Goal: Check status: Check status

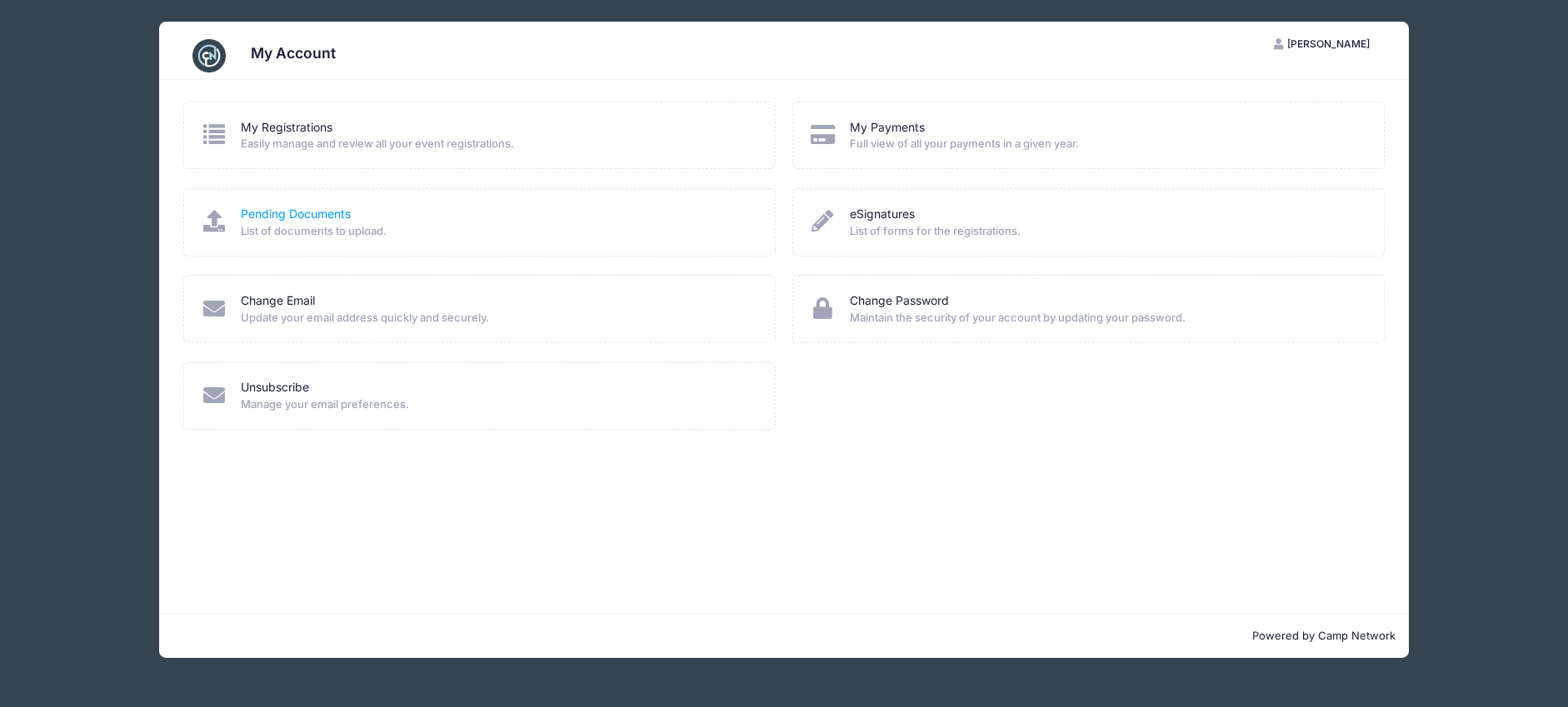
click at [299, 215] on link "Pending Documents" at bounding box center [295, 214] width 110 height 17
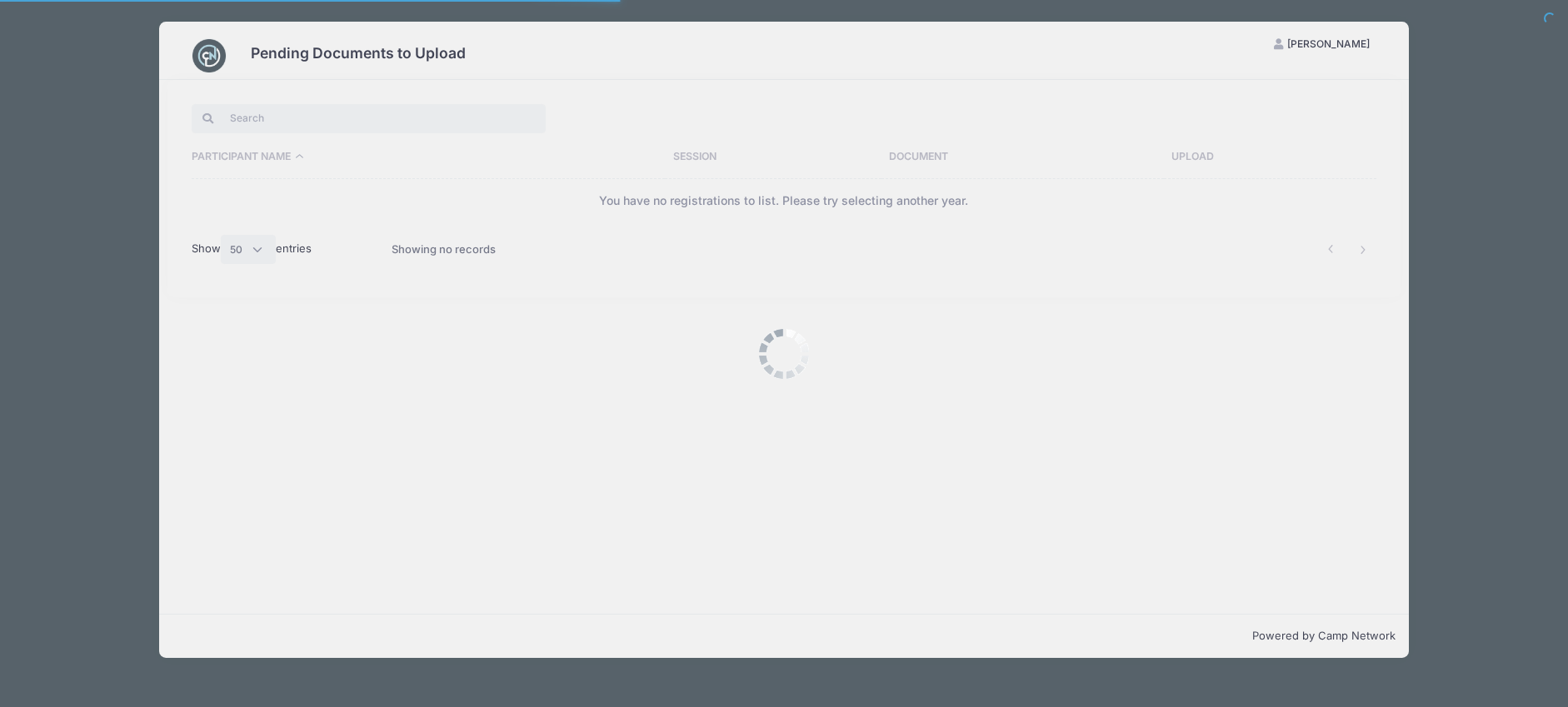
select select "50"
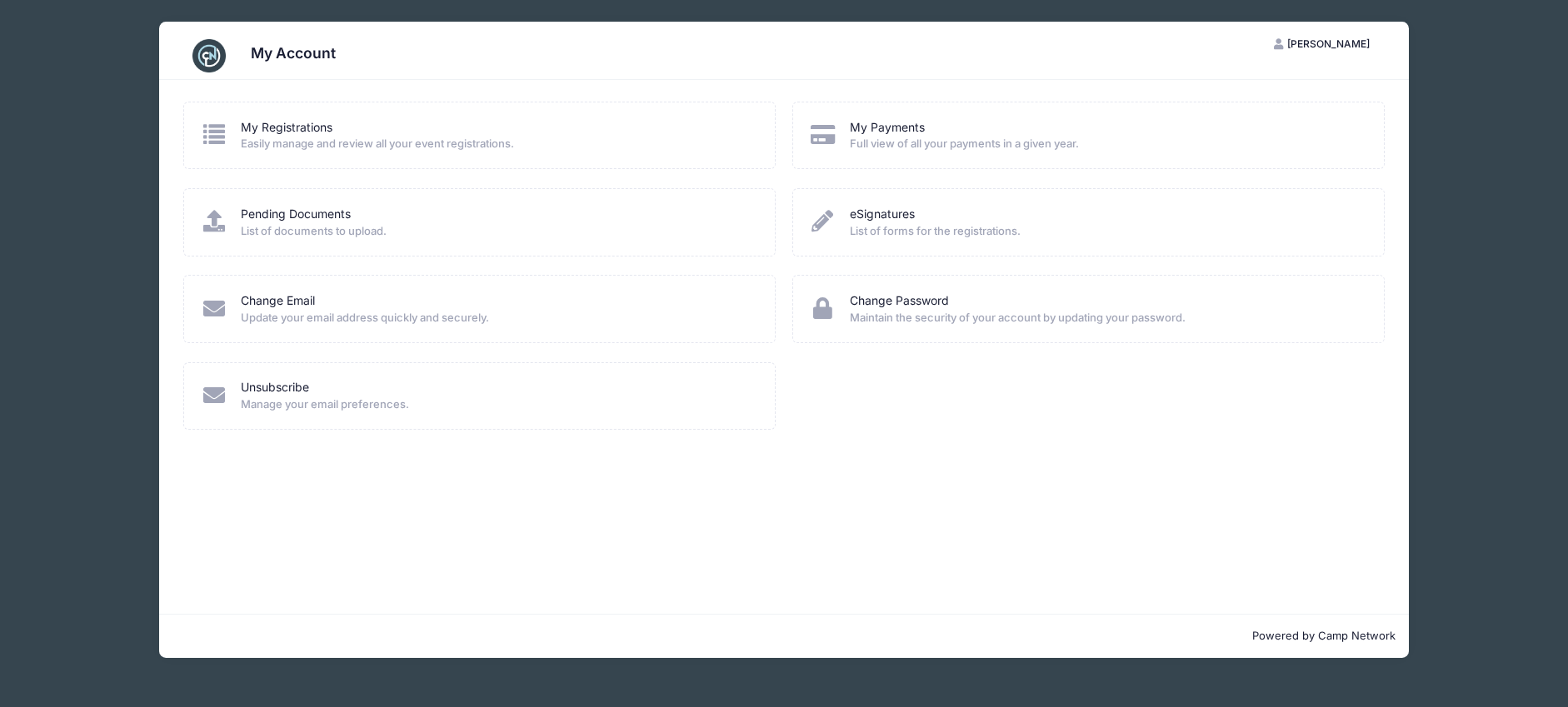
click at [299, 145] on span "Easily manage and review all your event registrations." at bounding box center [496, 144] width 513 height 16
click at [304, 129] on link "My Registrations" at bounding box center [286, 127] width 92 height 17
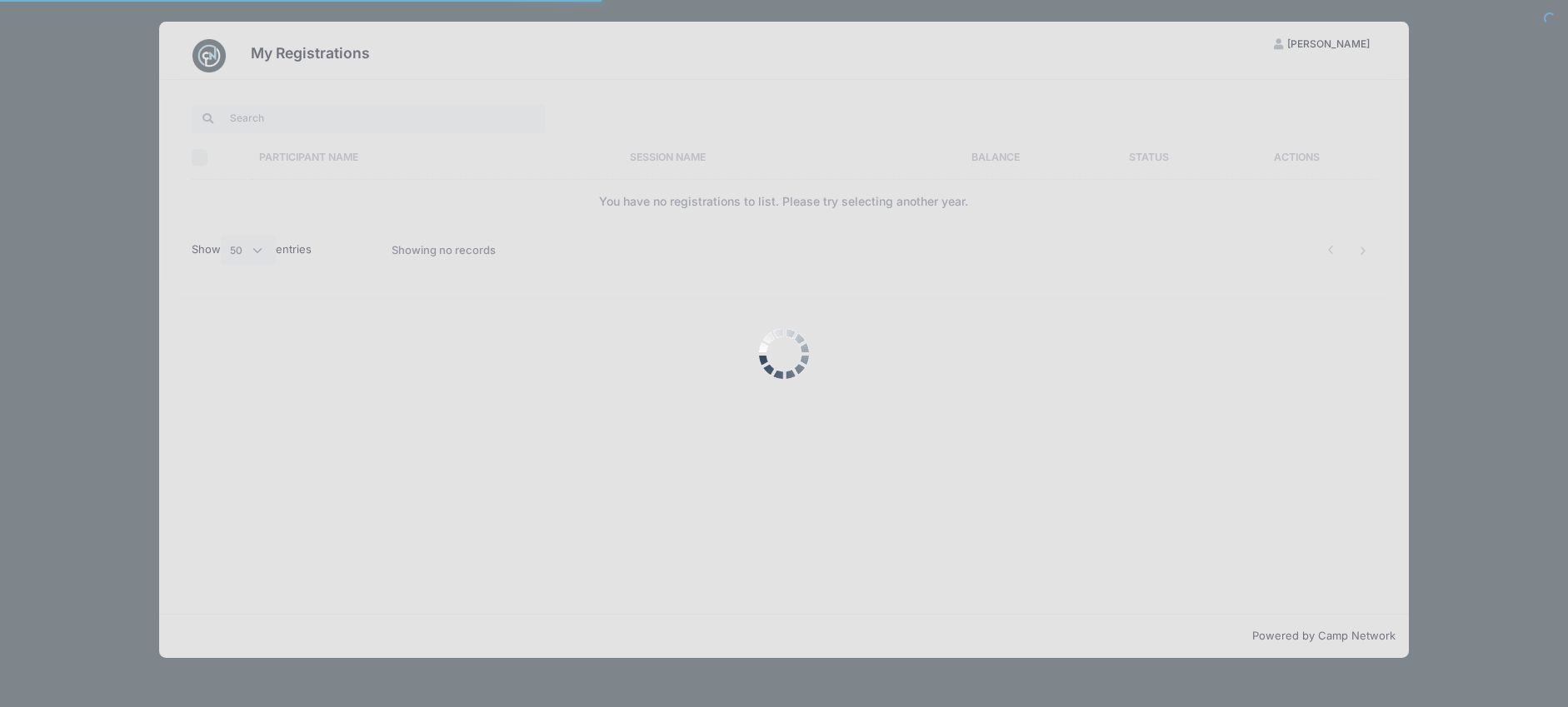
select select "50"
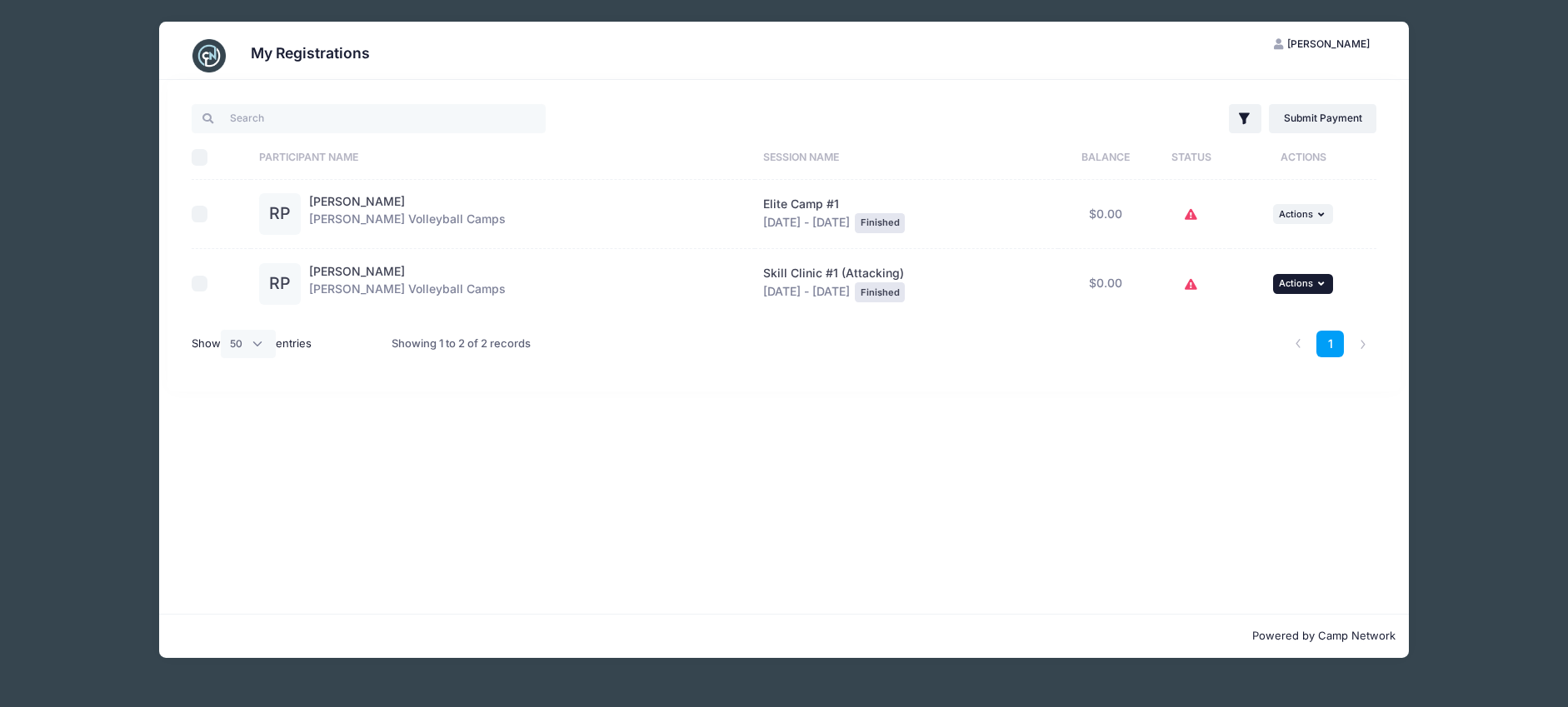
click at [1319, 280] on icon "button" at bounding box center [1322, 284] width 10 height 9
click at [1250, 363] on link "View Attachments" at bounding box center [1249, 352] width 151 height 32
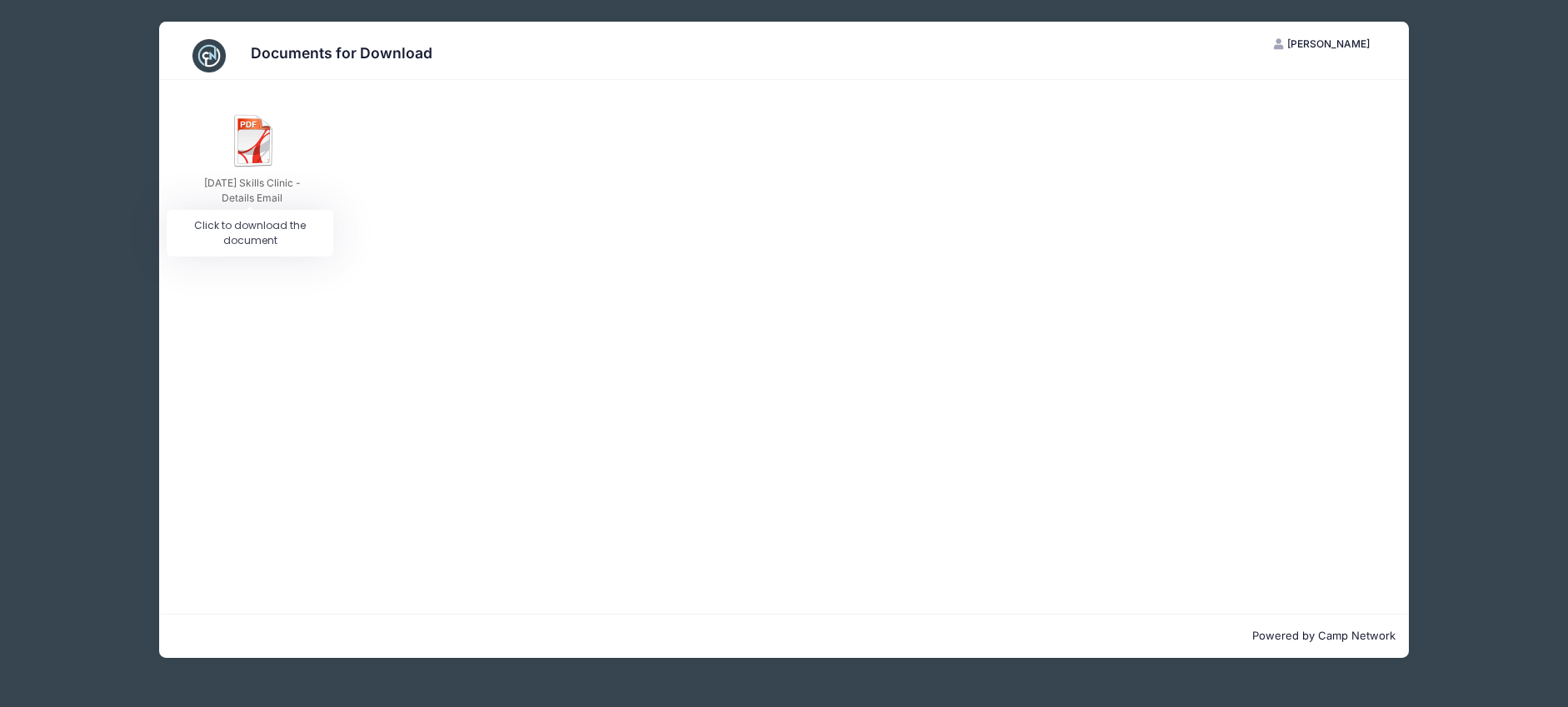
click at [266, 154] on img at bounding box center [254, 141] width 54 height 54
